Goal: Task Accomplishment & Management: Use online tool/utility

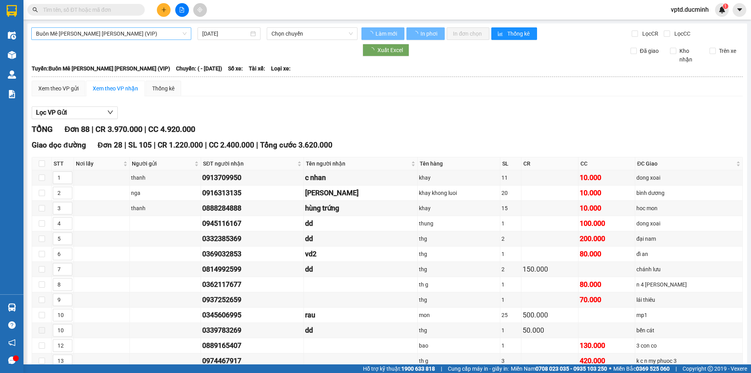
click at [155, 34] on span "Buôn Mê [PERSON_NAME] [PERSON_NAME] (VIP)" at bounding box center [111, 34] width 151 height 12
type input "[DATE]"
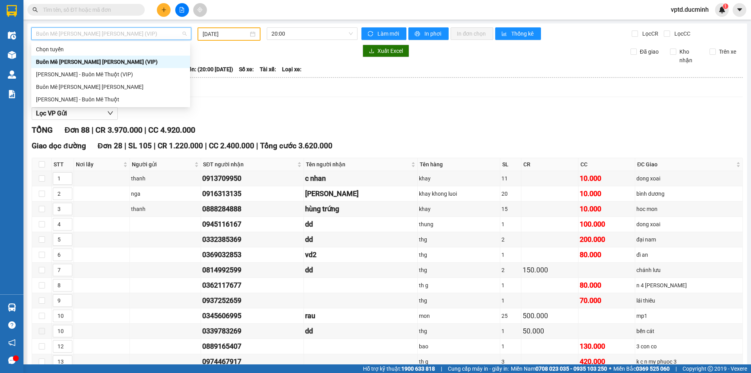
click at [110, 62] on div "Buôn Mê [PERSON_NAME] [PERSON_NAME] (VIP)" at bounding box center [110, 61] width 149 height 9
click at [137, 34] on span "Buôn Mê [PERSON_NAME] [PERSON_NAME] (VIP)" at bounding box center [111, 34] width 151 height 12
click at [101, 83] on div "Buôn Mê [PERSON_NAME] [PERSON_NAME]" at bounding box center [110, 87] width 149 height 9
type input "[DATE]"
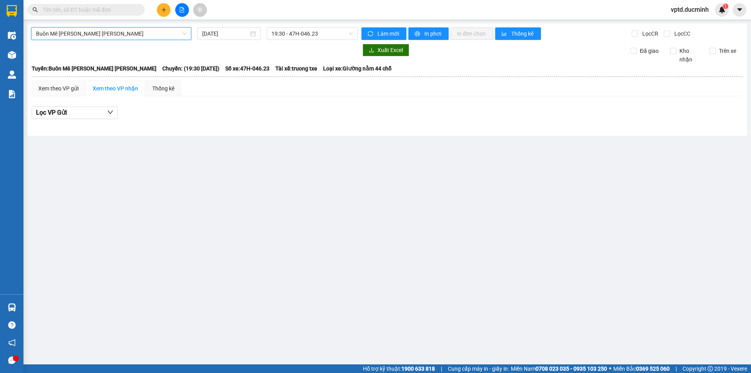
click at [155, 34] on span "Buôn Mê [PERSON_NAME] [PERSON_NAME]" at bounding box center [111, 34] width 151 height 12
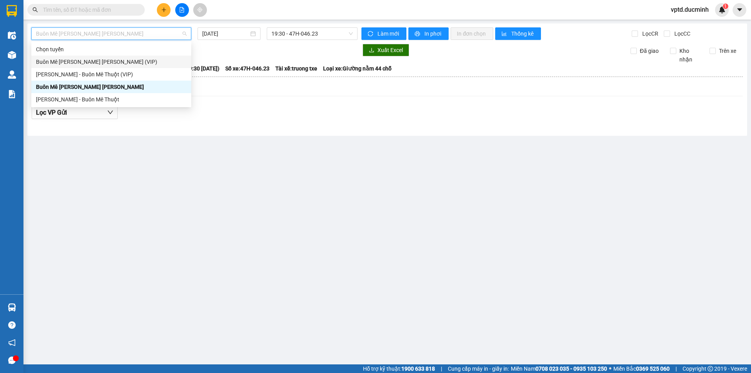
click at [119, 57] on div "Buôn Mê [PERSON_NAME] [PERSON_NAME] (VIP)" at bounding box center [111, 62] width 160 height 13
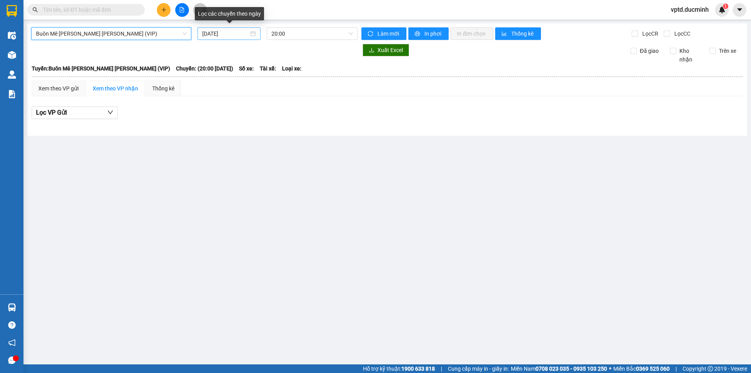
click at [211, 32] on input "[DATE]" at bounding box center [225, 33] width 47 height 9
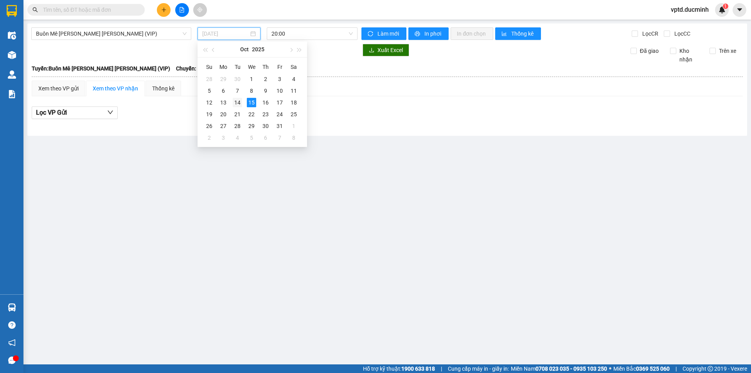
click at [240, 102] on div "14" at bounding box center [237, 102] width 9 height 9
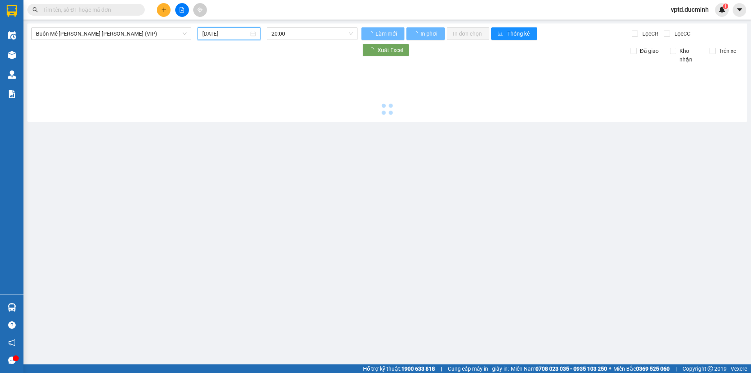
type input "[DATE]"
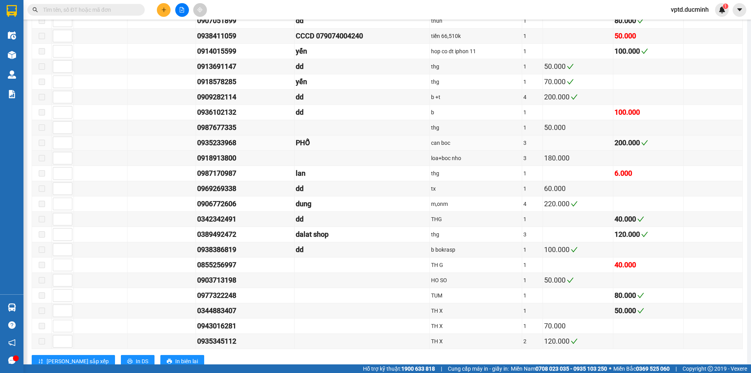
scroll to position [560, 0]
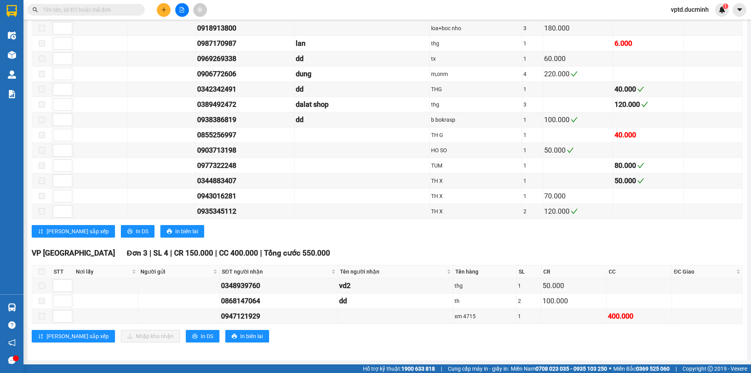
click at [61, 8] on input "text" at bounding box center [89, 9] width 92 height 9
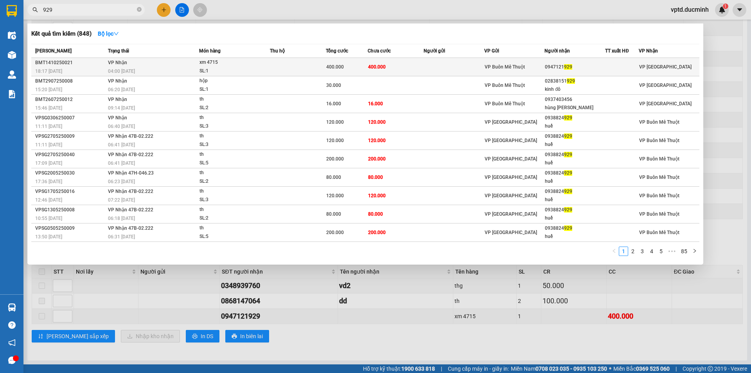
type input "929"
click at [564, 63] on div "0947121 929" at bounding box center [575, 67] width 60 height 8
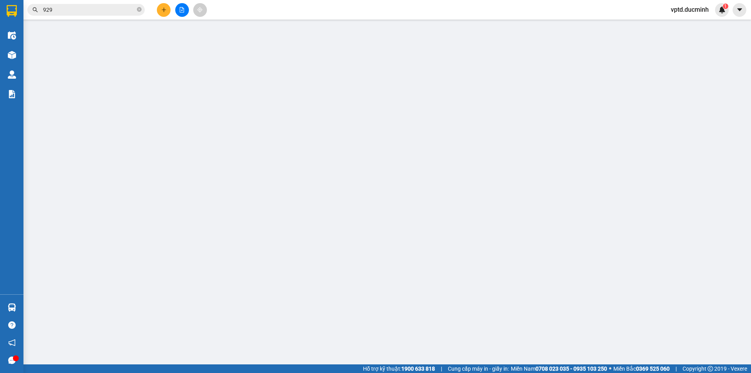
type input "0947121929"
type input "0"
type input "400.000"
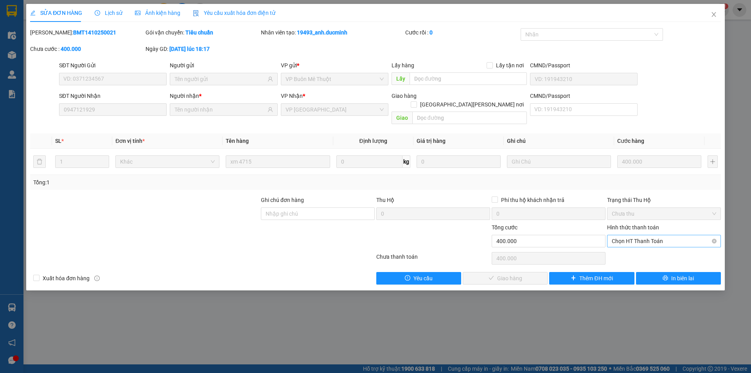
click at [622, 235] on span "Chọn HT Thanh Toán" at bounding box center [664, 241] width 104 height 12
click at [624, 246] on div "Tại văn phòng" at bounding box center [664, 248] width 104 height 9
type input "0"
click at [510, 262] on div "Total Paid Fee 0 Total UnPaid Fee 400.000 Cash Collection Total Fee Mã ĐH: BMT1…" at bounding box center [375, 156] width 691 height 256
click at [514, 274] on span "Giao hàng" at bounding box center [509, 278] width 25 height 9
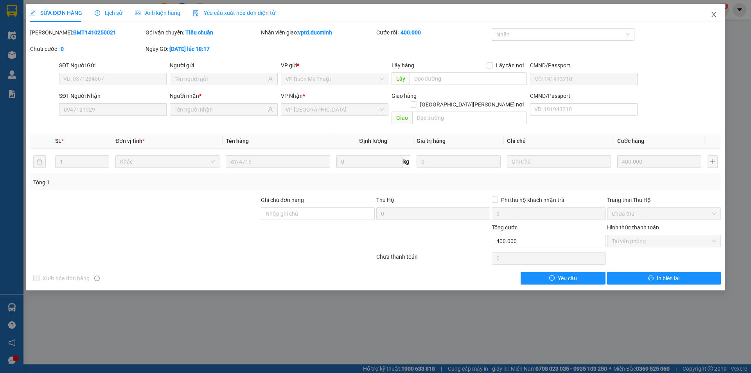
click at [711, 14] on icon "close" at bounding box center [714, 14] width 6 height 6
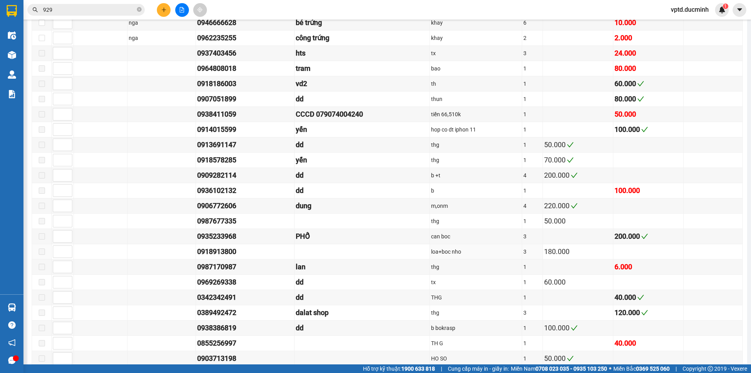
scroll to position [560, 0]
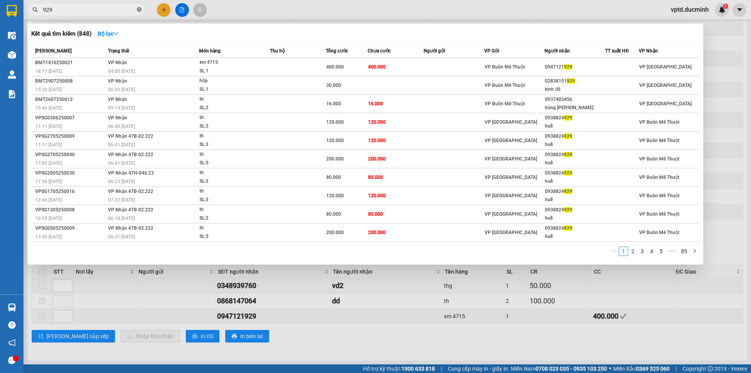
click at [140, 9] on icon "close-circle" at bounding box center [139, 9] width 5 height 5
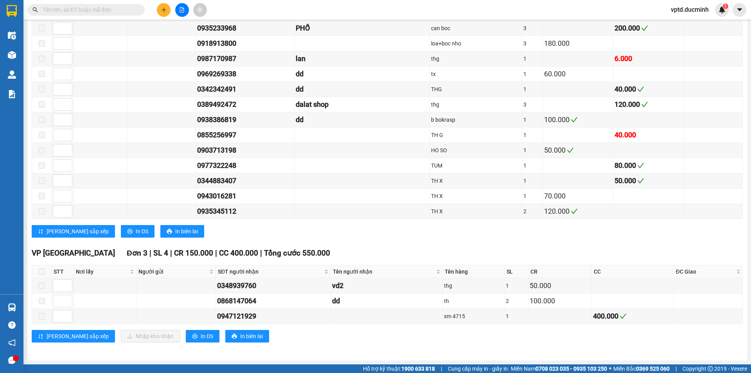
click at [73, 9] on input "text" at bounding box center [89, 9] width 92 height 9
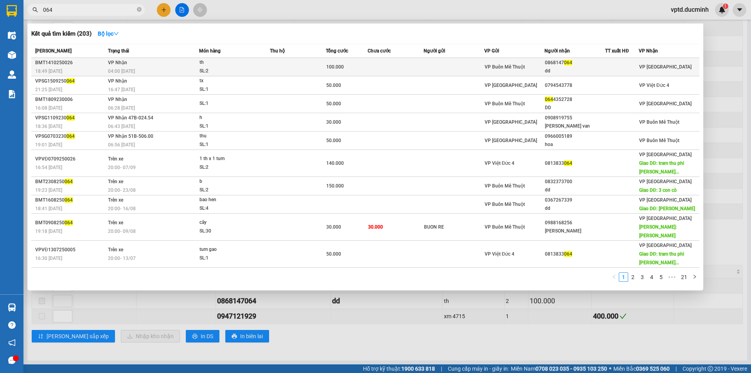
type input "064"
click at [564, 60] on span "064" at bounding box center [568, 62] width 8 height 5
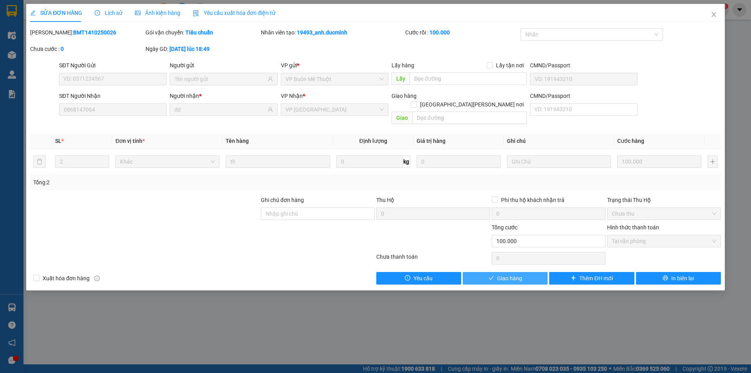
click at [529, 272] on button "Giao hàng" at bounding box center [505, 278] width 85 height 13
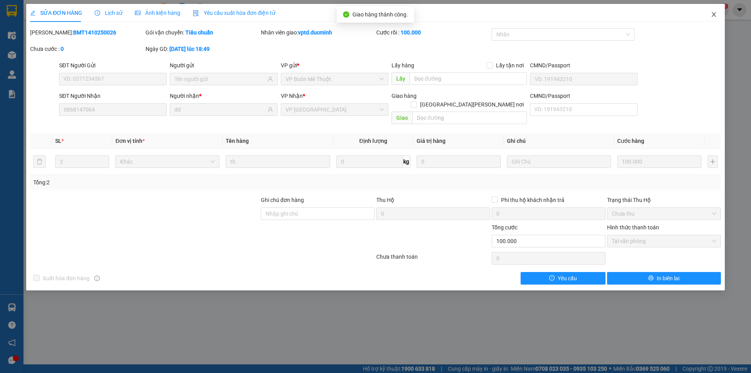
click at [714, 18] on icon "close" at bounding box center [714, 14] width 6 height 6
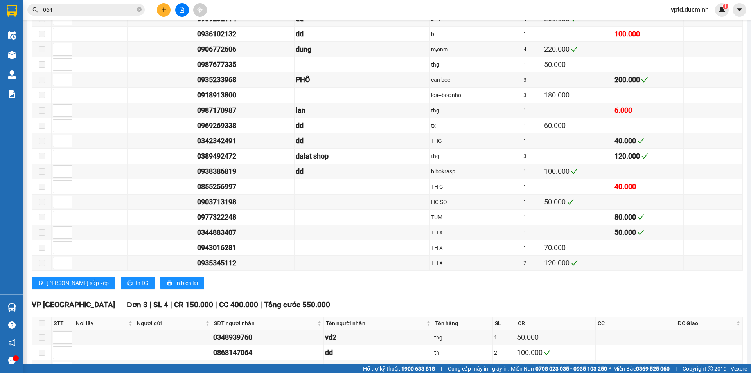
scroll to position [560, 0]
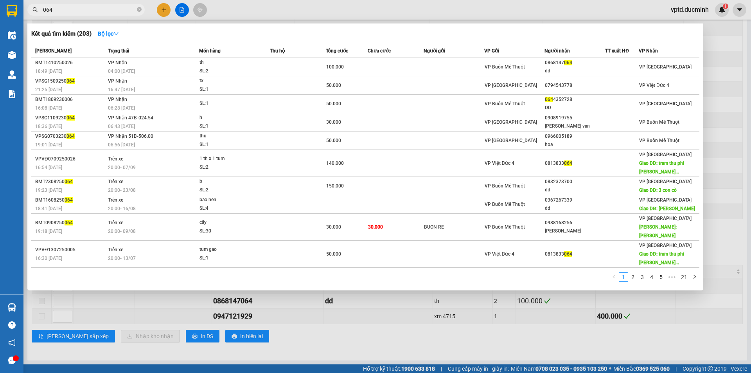
click at [137, 10] on span "064" at bounding box center [85, 10] width 117 height 12
click at [138, 9] on icon "close-circle" at bounding box center [139, 9] width 5 height 5
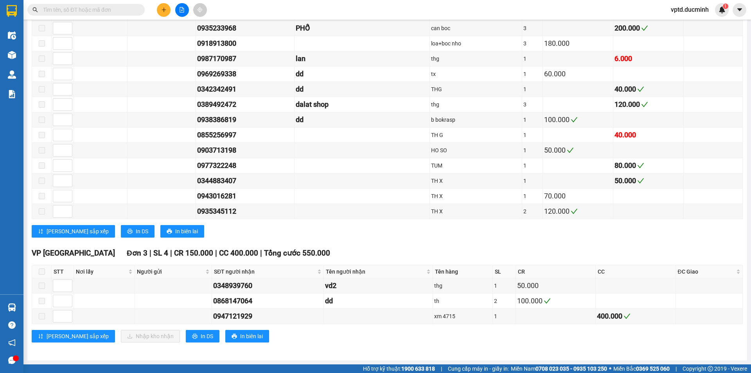
click at [54, 11] on input "text" at bounding box center [89, 9] width 92 height 9
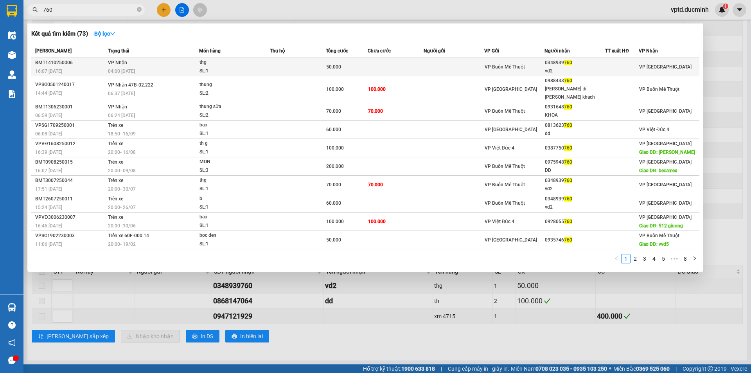
type input "760"
click at [569, 66] on div "0348939 760" at bounding box center [575, 63] width 60 height 8
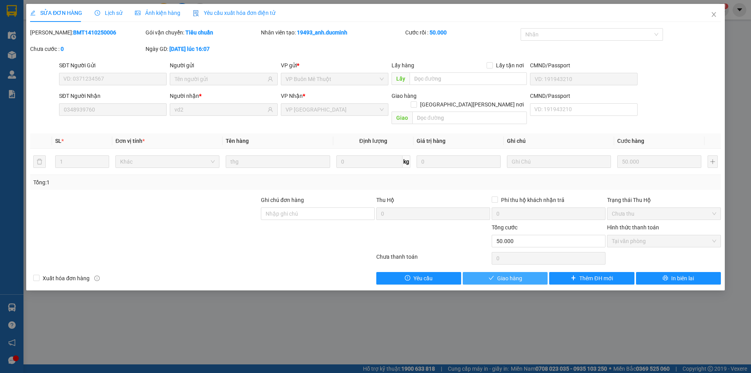
click at [520, 274] on span "Giao hàng" at bounding box center [509, 278] width 25 height 9
